Goal: Task Accomplishment & Management: Manage account settings

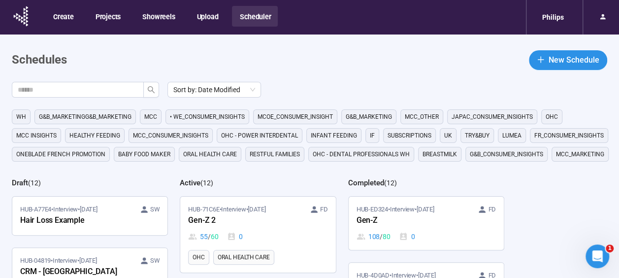
click at [155, 150] on span "Baby food maker" at bounding box center [144, 154] width 52 height 10
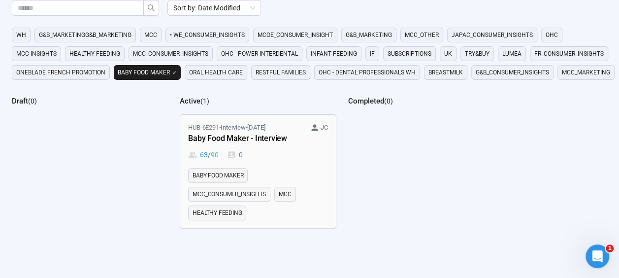
click at [254, 143] on div "Baby Food Maker - Interview" at bounding box center [242, 138] width 108 height 13
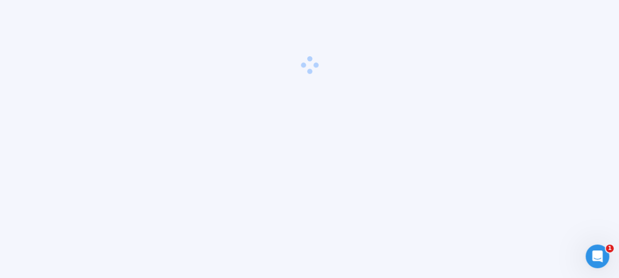
scroll to position [34, 0]
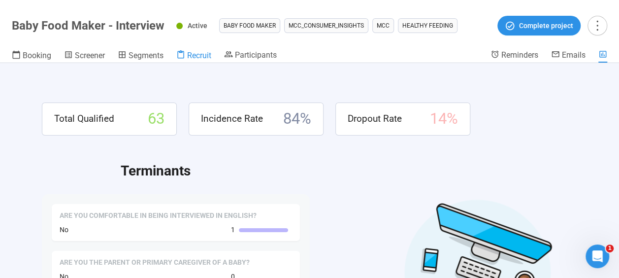
click at [197, 58] on span "Recruit" at bounding box center [199, 55] width 24 height 9
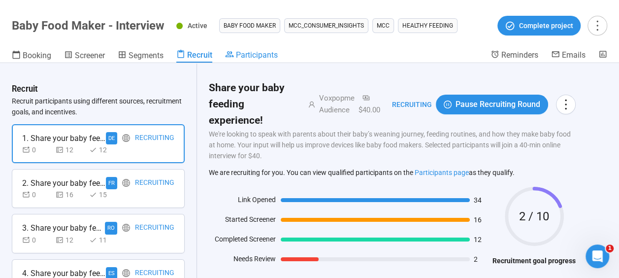
click at [262, 50] on span "Participants" at bounding box center [257, 54] width 42 height 9
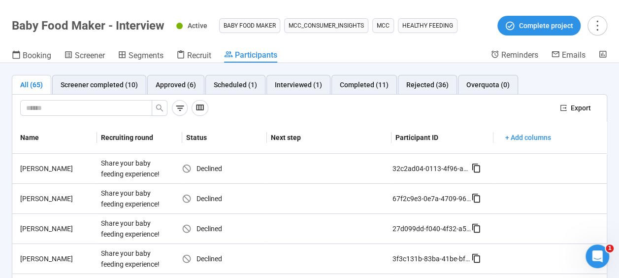
drag, startPoint x: 241, startPoint y: 86, endPoint x: 230, endPoint y: 96, distance: 14.6
click at [230, 96] on div "Export" at bounding box center [309, 109] width 594 height 28
click at [238, 84] on div "Scheduled (1)" at bounding box center [235, 84] width 43 height 11
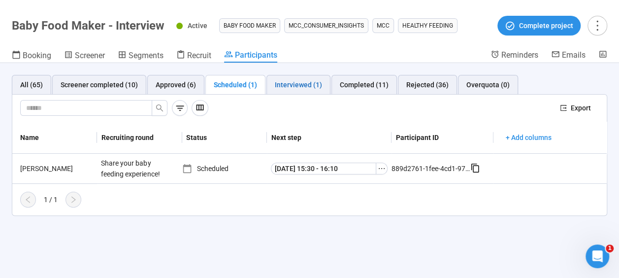
click at [295, 87] on div "Interviewed (1)" at bounding box center [298, 84] width 47 height 11
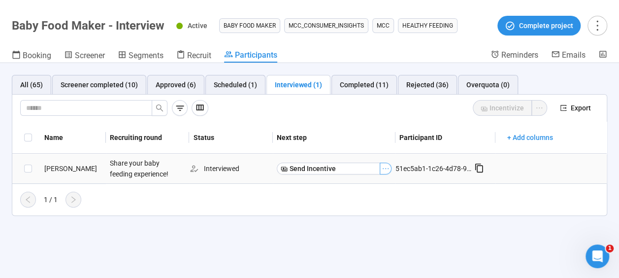
click at [387, 166] on icon "ellipsis" at bounding box center [385, 168] width 8 height 8
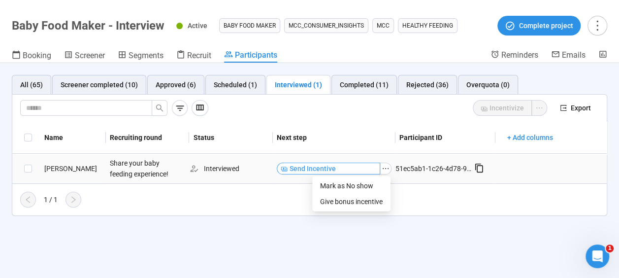
click at [360, 165] on button "Send Incentive" at bounding box center [328, 168] width 103 height 12
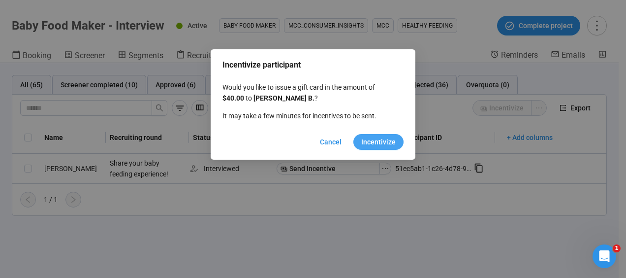
click at [385, 142] on span "Incentivize" at bounding box center [378, 141] width 34 height 11
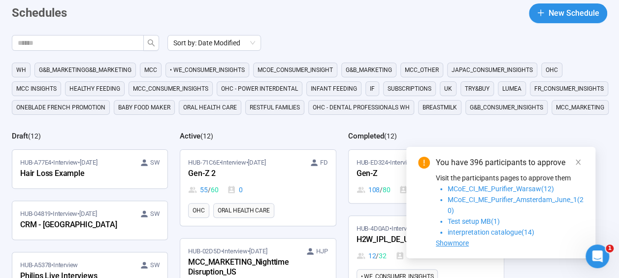
scroll to position [32, 0]
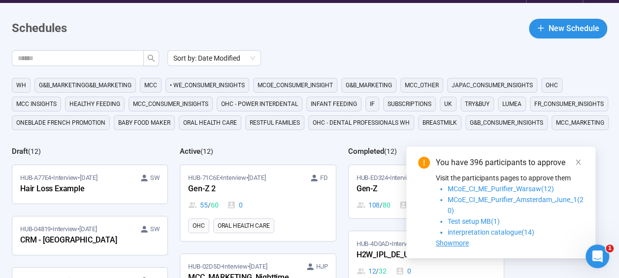
click at [163, 121] on span "Baby food maker" at bounding box center [144, 123] width 52 height 10
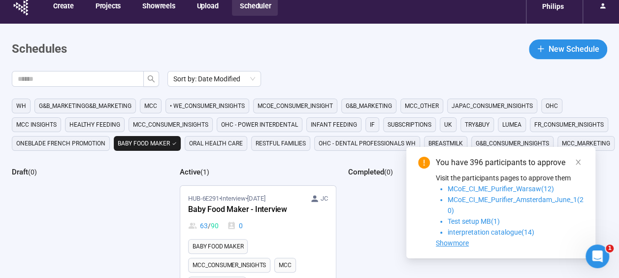
scroll to position [0, 0]
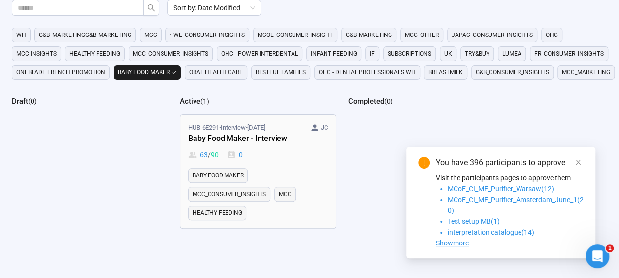
click at [253, 136] on div "Baby Food Maker - Interview" at bounding box center [242, 138] width 108 height 13
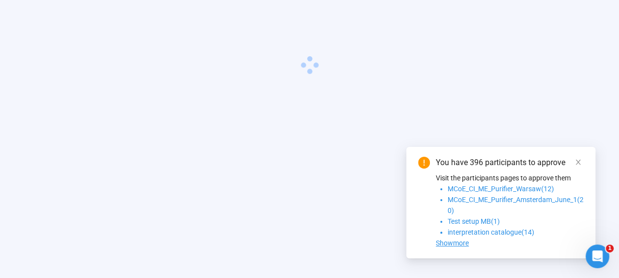
scroll to position [34, 0]
click at [579, 165] on icon "close" at bounding box center [577, 162] width 7 height 7
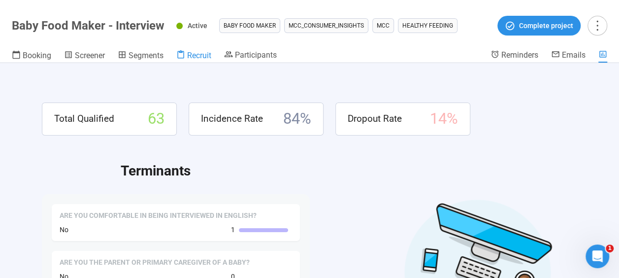
click at [204, 54] on span "Recruit" at bounding box center [199, 55] width 24 height 9
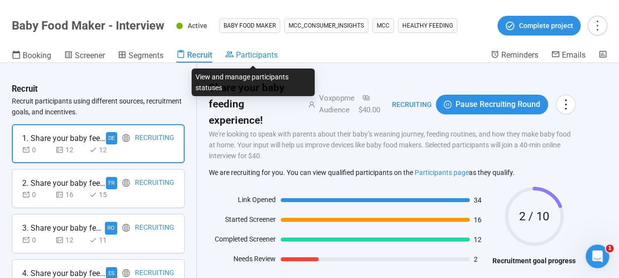
click at [234, 56] on icon at bounding box center [229, 54] width 8 height 6
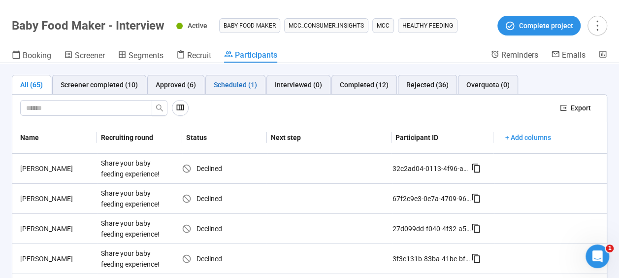
click at [237, 84] on div "Scheduled (1)" at bounding box center [235, 84] width 43 height 11
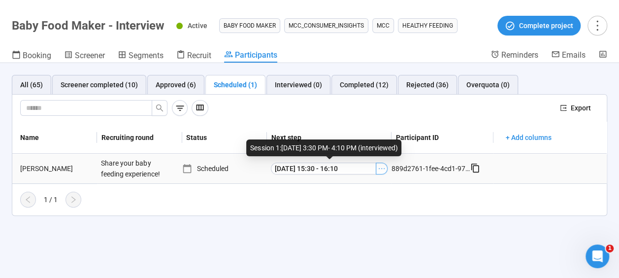
click at [378, 168] on icon "ellipsis" at bounding box center [382, 168] width 8 height 8
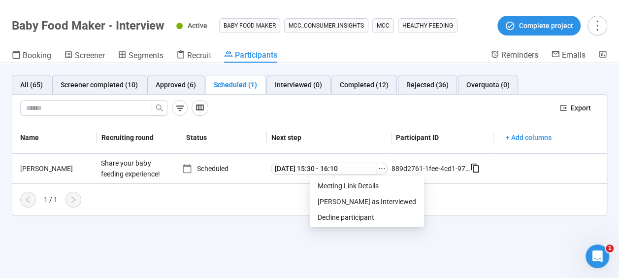
click at [433, 193] on div "1 / 1" at bounding box center [305, 199] width 586 height 16
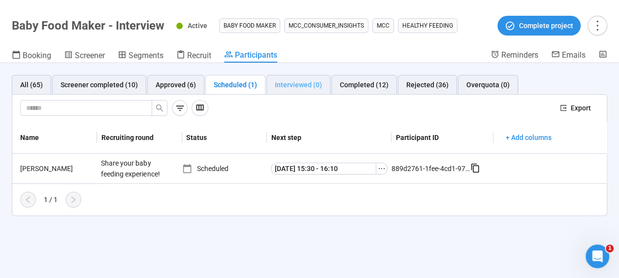
click at [282, 93] on div "Interviewed (0)" at bounding box center [298, 85] width 64 height 20
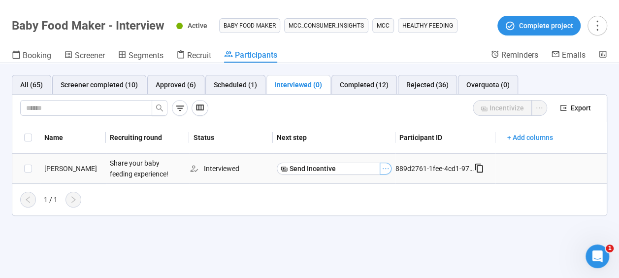
click at [387, 166] on icon "ellipsis" at bounding box center [385, 168] width 8 height 8
click at [383, 187] on li "Mark as No show" at bounding box center [351, 186] width 74 height 16
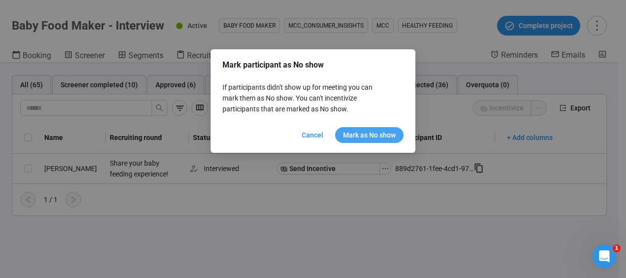
click at [385, 138] on span "Mark as No show" at bounding box center [369, 134] width 53 height 11
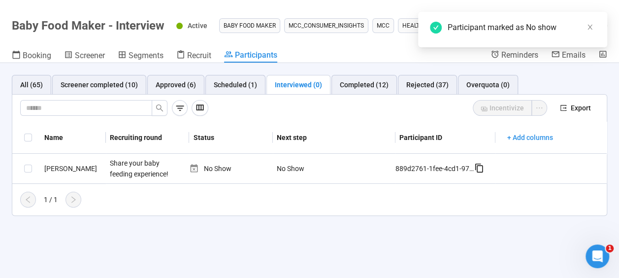
click at [424, 197] on div "1 / 1" at bounding box center [305, 199] width 586 height 16
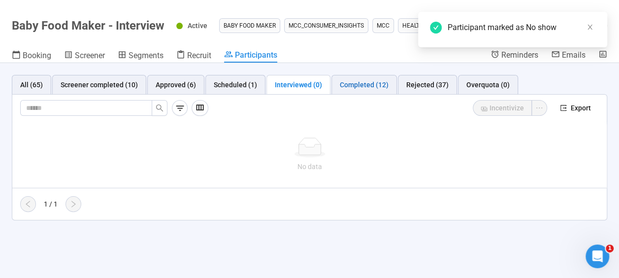
click at [349, 83] on div "Completed (12)" at bounding box center [364, 84] width 49 height 11
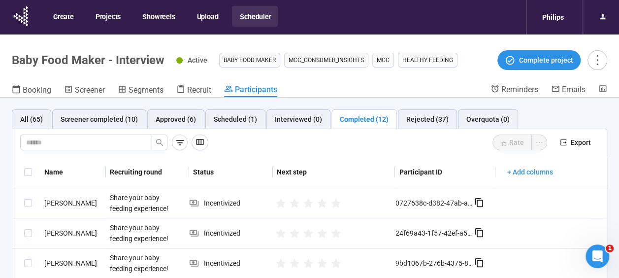
click at [377, 138] on div "Rate" at bounding box center [382, 142] width 340 height 16
